Goal: Find specific page/section: Find specific page/section

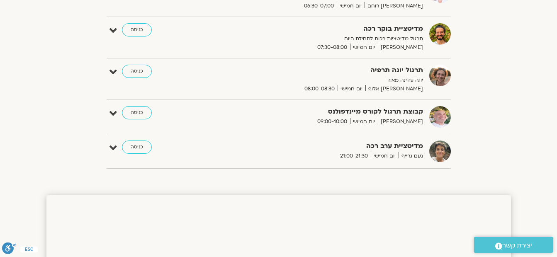
scroll to position [178, 0]
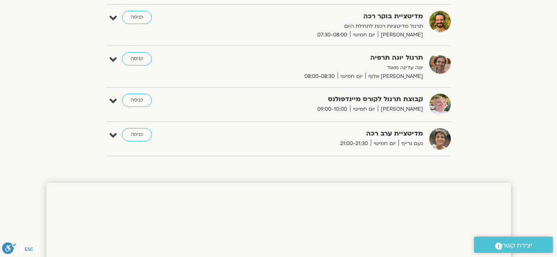
click at [396, 138] on strong "מדיטציית ערב רכה" at bounding box center [321, 133] width 203 height 11
click at [144, 133] on link "כניסה" at bounding box center [137, 134] width 30 height 13
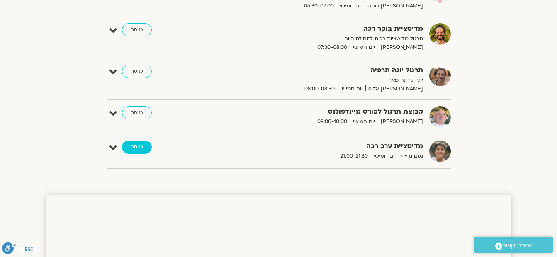
click at [131, 143] on link "כניסה" at bounding box center [137, 146] width 30 height 13
